Goal: Information Seeking & Learning: Learn about a topic

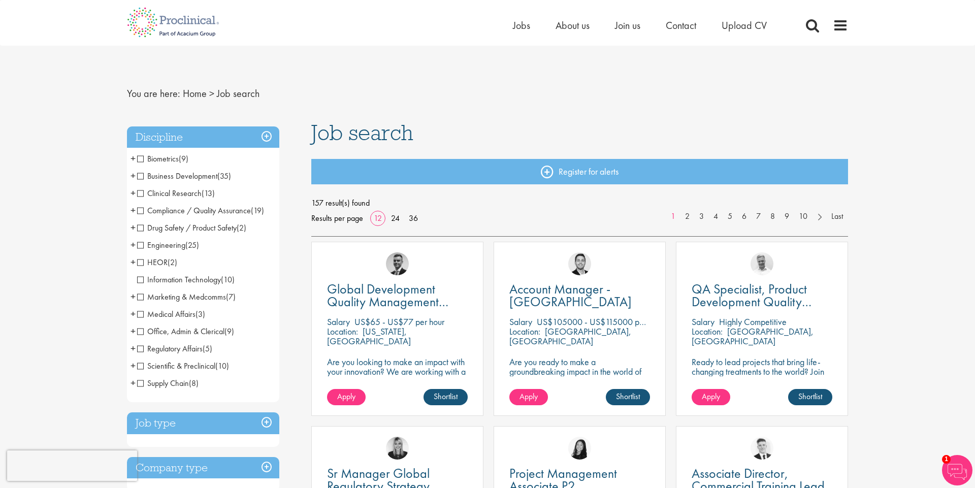
click at [138, 210] on span "Compliance / Quality Assurance" at bounding box center [194, 210] width 114 height 11
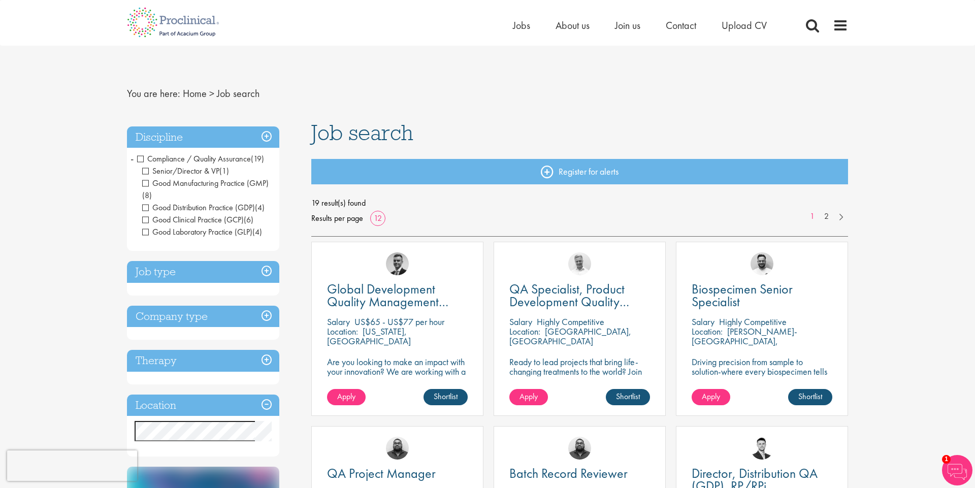
click at [141, 158] on span "Compliance / Quality Assurance" at bounding box center [194, 158] width 114 height 11
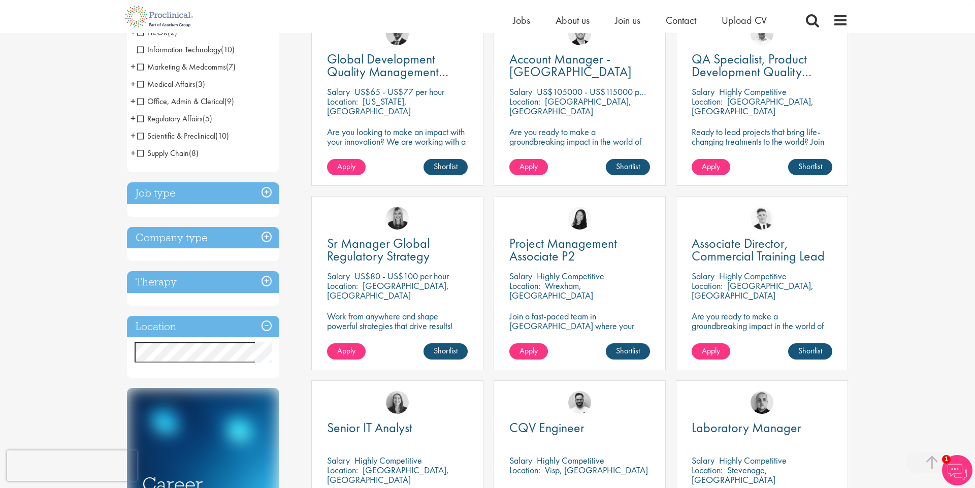
scroll to position [236, 0]
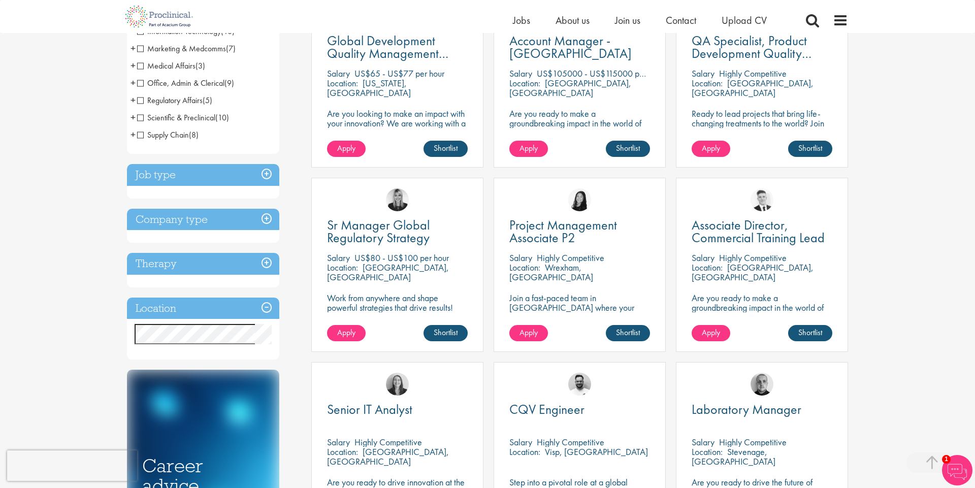
click at [264, 307] on h3 "Location" at bounding box center [203, 309] width 152 height 22
